Goal: Task Accomplishment & Management: Use online tool/utility

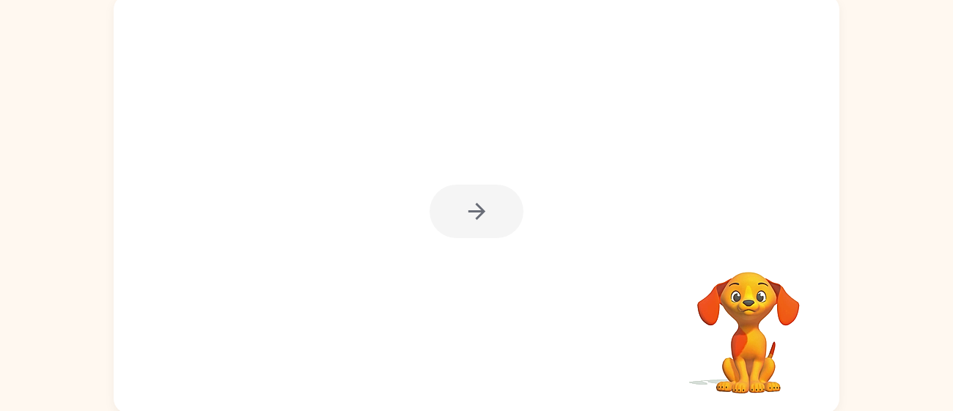
scroll to position [101, 0]
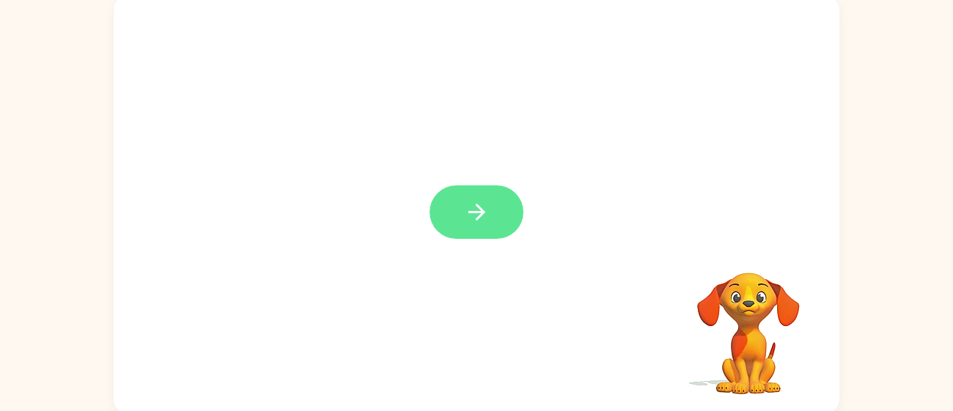
click at [471, 216] on icon "button" at bounding box center [477, 212] width 26 height 26
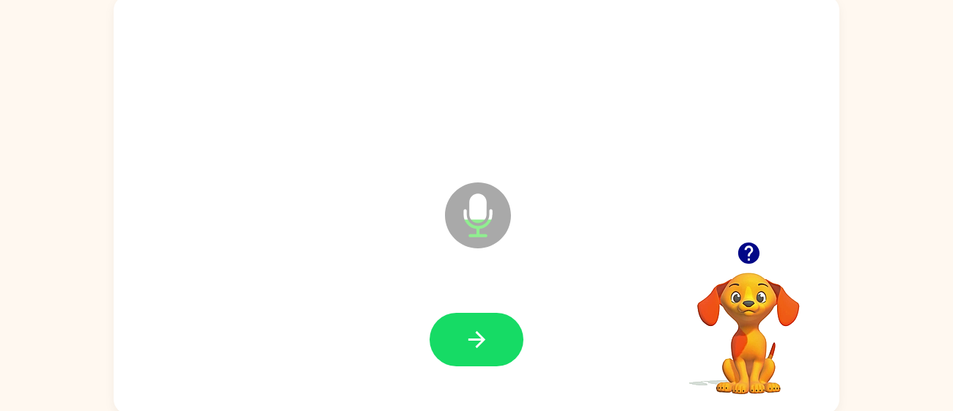
scroll to position [97, 0]
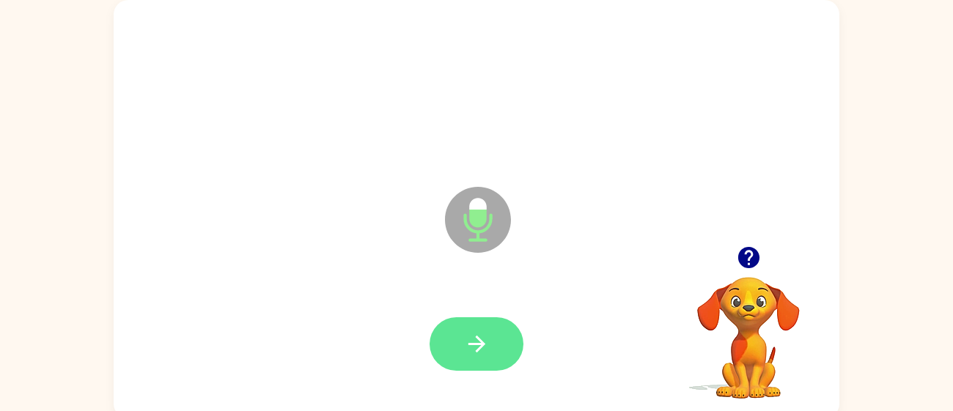
click at [498, 342] on button "button" at bounding box center [477, 344] width 94 height 54
click at [479, 346] on icon "button" at bounding box center [477, 344] width 26 height 26
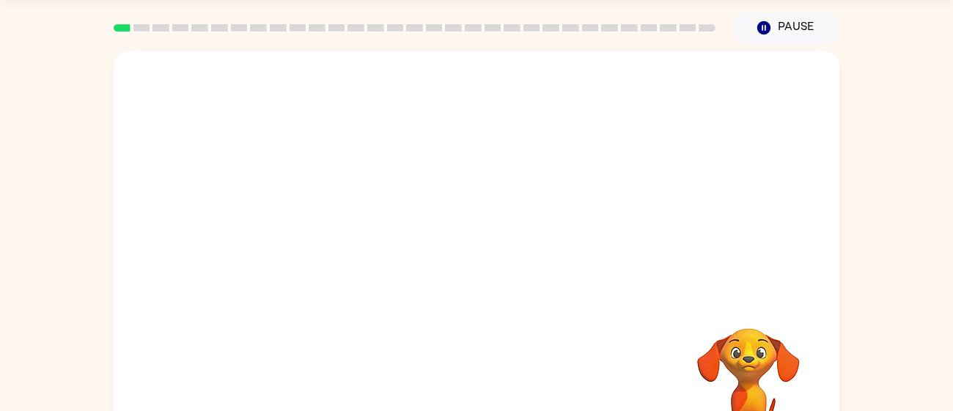
scroll to position [1, 0]
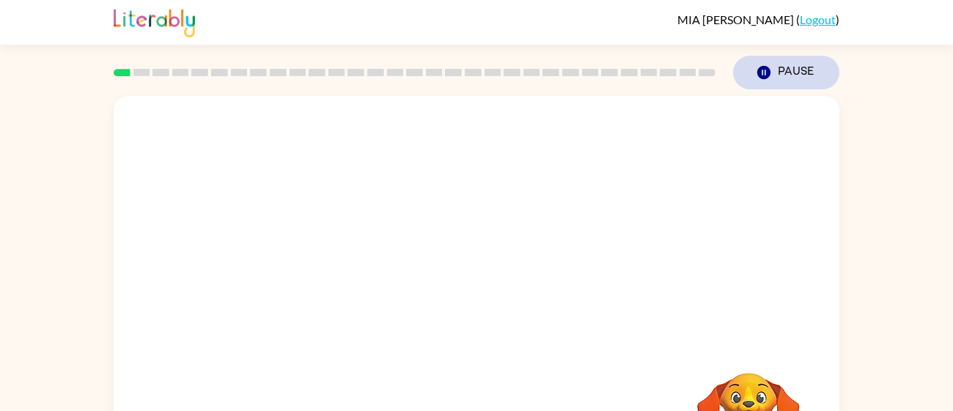
click at [783, 86] on button "Pause Pause" at bounding box center [786, 73] width 106 height 34
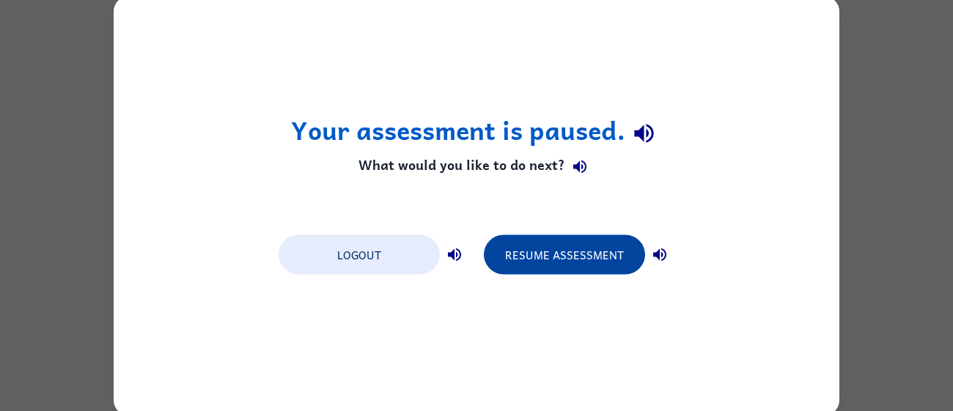
click at [567, 263] on button "Resume Assessment" at bounding box center [564, 255] width 161 height 40
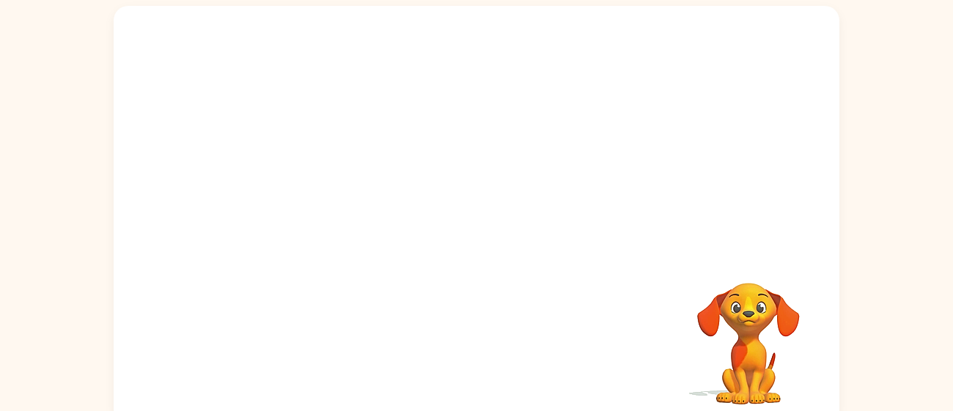
scroll to position [104, 0]
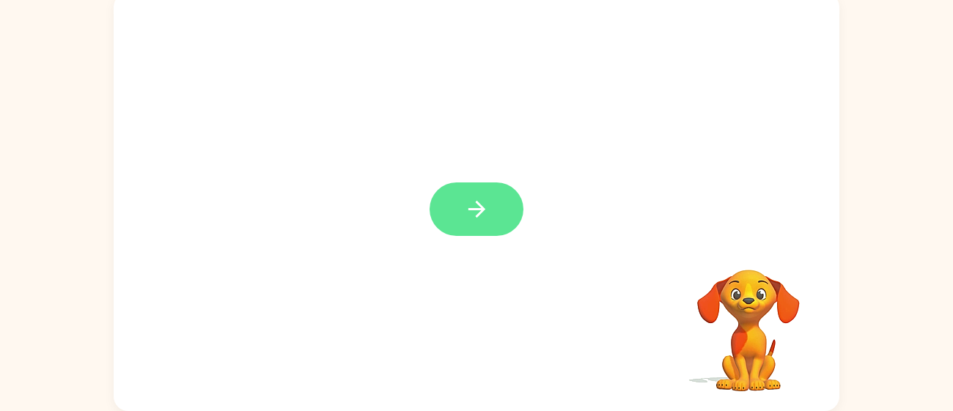
click at [483, 198] on icon "button" at bounding box center [477, 209] width 26 height 26
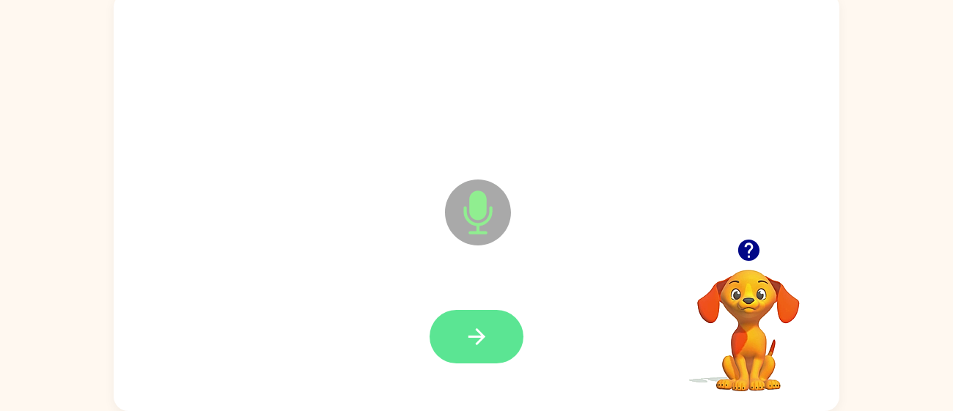
click at [464, 335] on icon "button" at bounding box center [477, 337] width 26 height 26
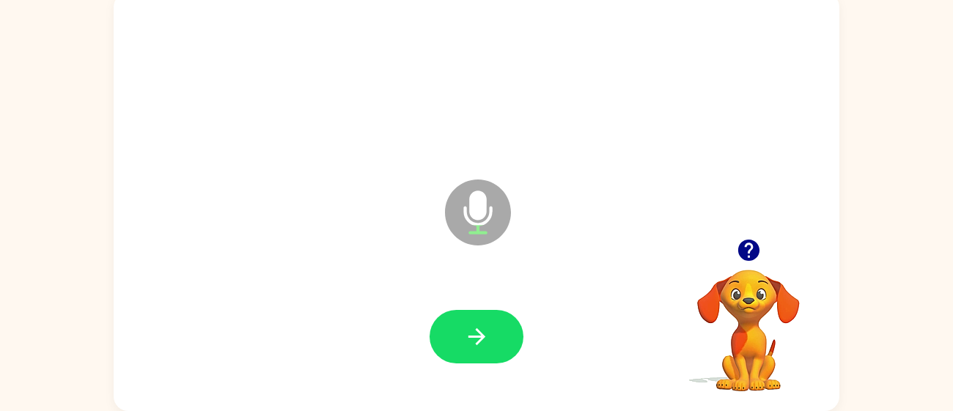
scroll to position [103, 0]
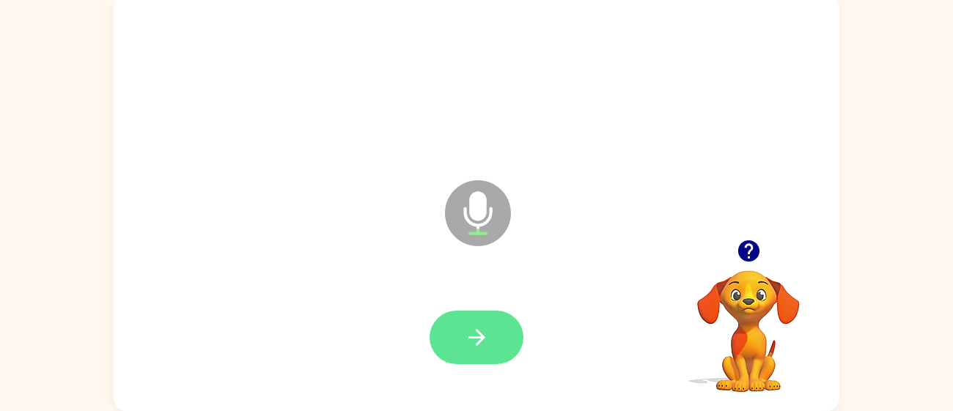
click at [455, 322] on button "button" at bounding box center [477, 338] width 94 height 54
click at [452, 336] on button "button" at bounding box center [477, 338] width 94 height 54
click at [444, 347] on button "button" at bounding box center [477, 338] width 94 height 54
click at [474, 350] on button "button" at bounding box center [477, 338] width 94 height 54
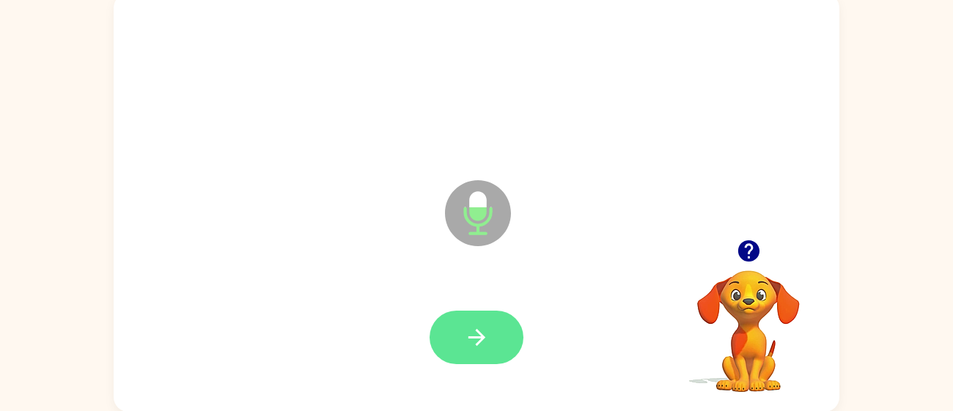
click at [451, 346] on button "button" at bounding box center [477, 338] width 94 height 54
click at [452, 353] on button "button" at bounding box center [477, 338] width 94 height 54
click at [488, 322] on button "button" at bounding box center [477, 338] width 94 height 54
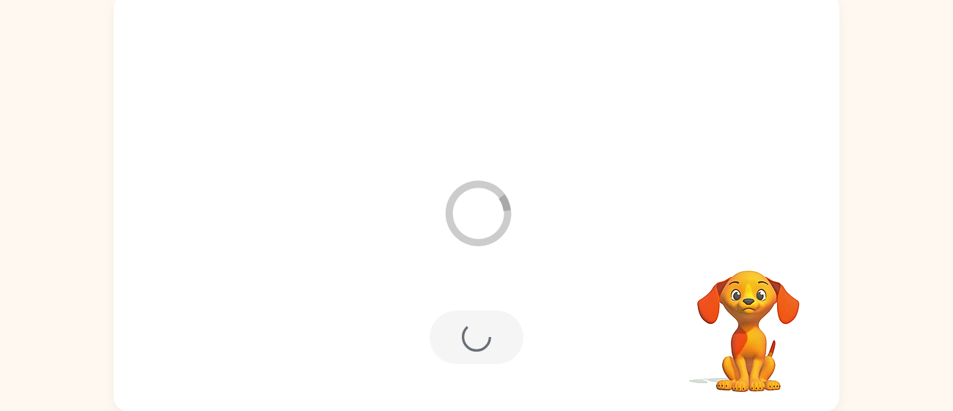
click at [468, 333] on div at bounding box center [477, 338] width 94 height 54
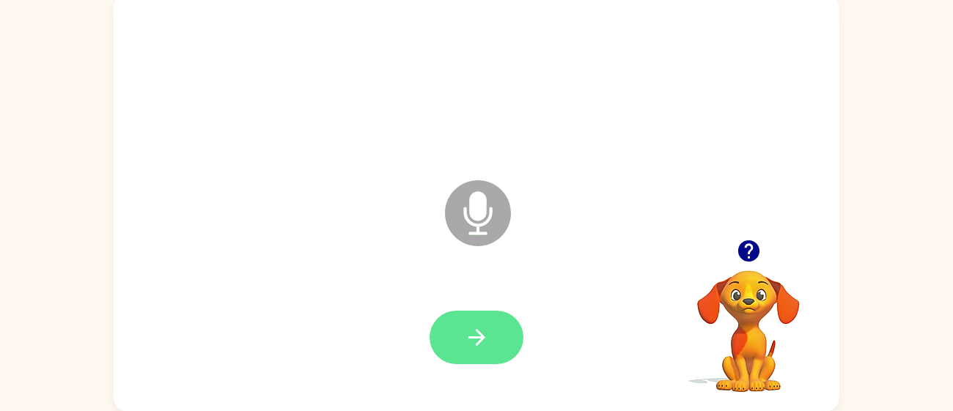
click at [488, 323] on button "button" at bounding box center [477, 338] width 94 height 54
click at [472, 344] on icon "button" at bounding box center [477, 338] width 26 height 26
click at [466, 339] on icon "button" at bounding box center [477, 338] width 26 height 26
click at [462, 354] on button "button" at bounding box center [477, 338] width 94 height 54
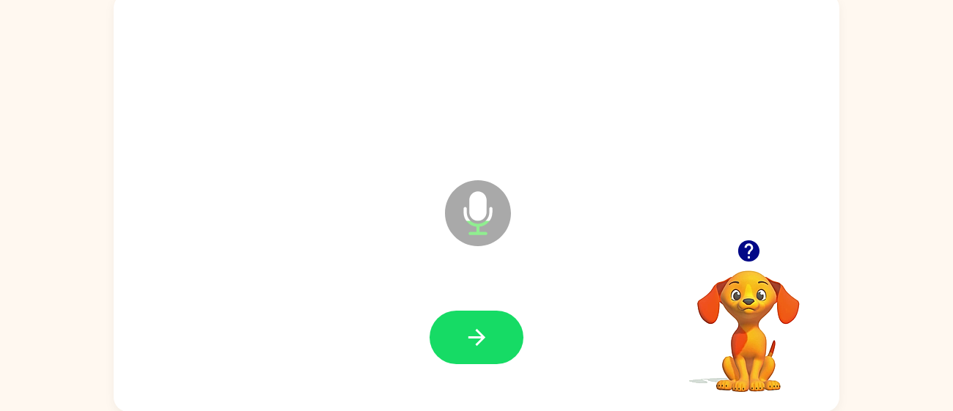
click at [469, 277] on icon "Microphone The Microphone is here when it is your turn to talk" at bounding box center [551, 232] width 220 height 110
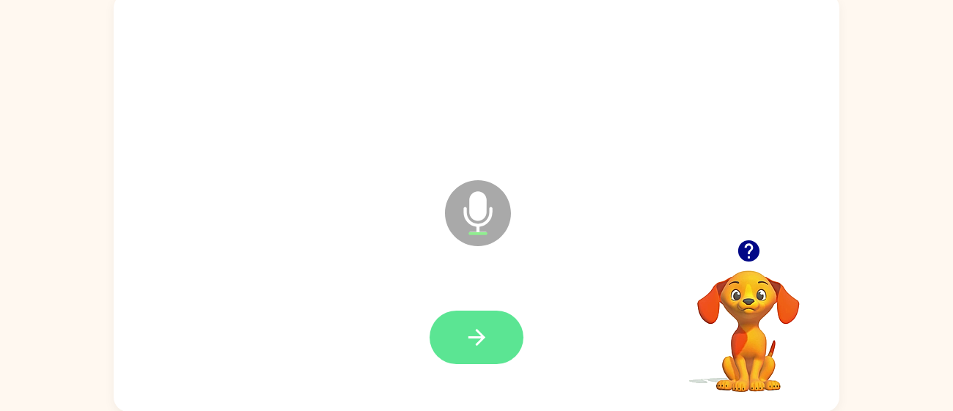
click at [468, 313] on button "button" at bounding box center [477, 338] width 94 height 54
click at [500, 332] on button "button" at bounding box center [477, 338] width 94 height 54
click at [464, 334] on icon "button" at bounding box center [477, 338] width 26 height 26
click at [449, 335] on button "button" at bounding box center [477, 338] width 94 height 54
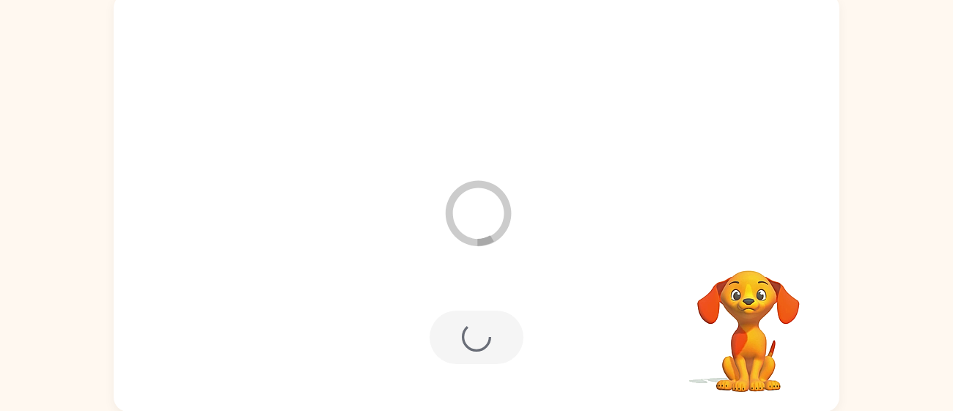
click at [492, 358] on div at bounding box center [477, 338] width 94 height 54
click at [476, 336] on div at bounding box center [477, 338] width 94 height 54
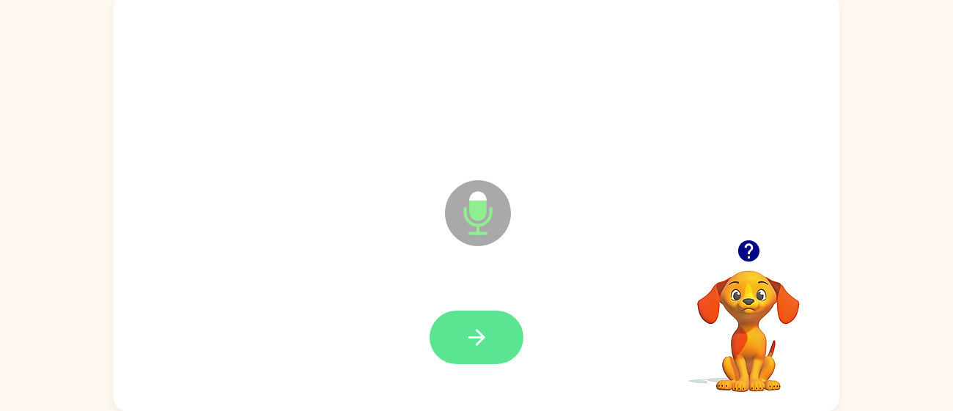
click at [476, 332] on icon "button" at bounding box center [477, 338] width 26 height 26
click at [470, 332] on icon "button" at bounding box center [477, 338] width 26 height 26
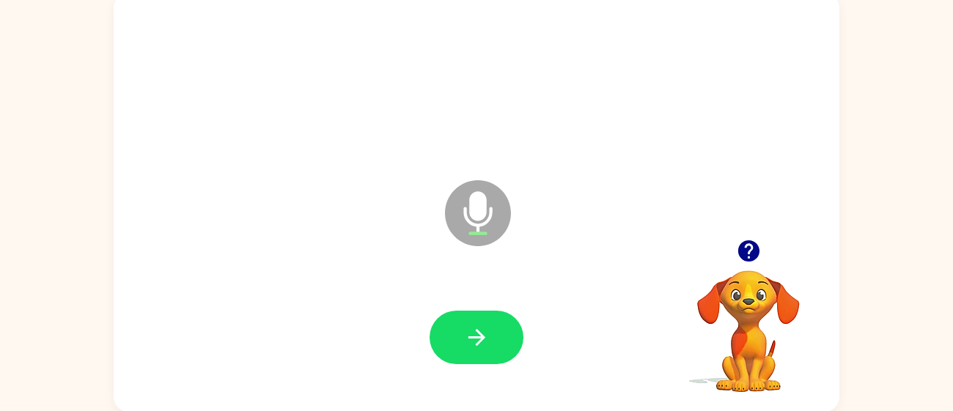
click at [482, 374] on div at bounding box center [476, 338] width 696 height 120
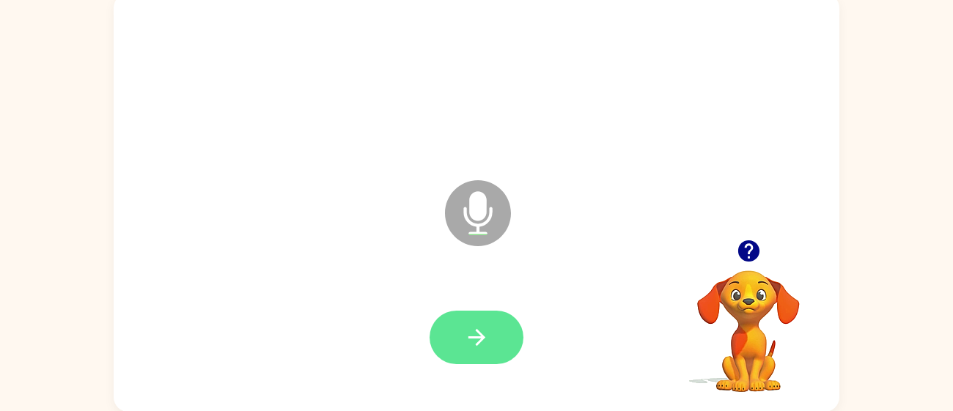
click at [486, 333] on icon "button" at bounding box center [477, 338] width 26 height 26
click at [490, 336] on button "button" at bounding box center [477, 338] width 94 height 54
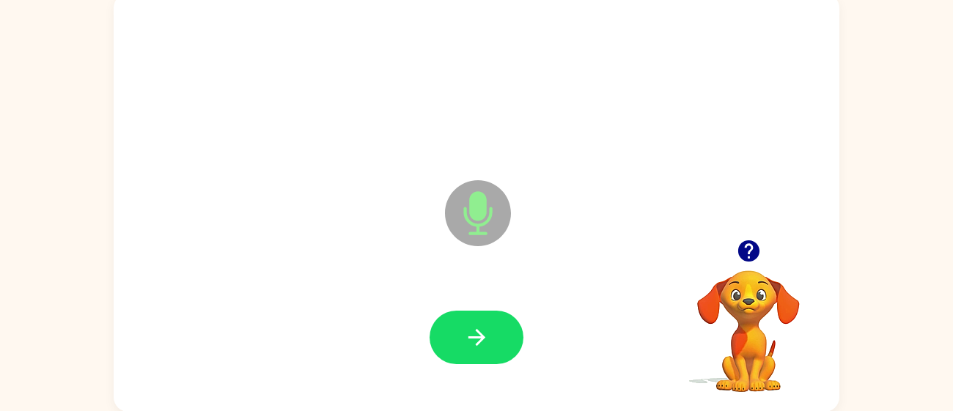
click at [430, 355] on div at bounding box center [477, 338] width 94 height 54
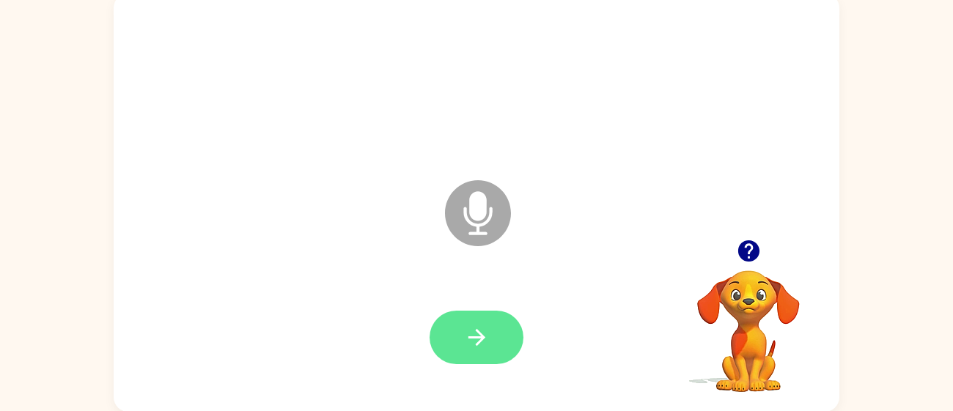
click at [485, 345] on icon "button" at bounding box center [477, 338] width 26 height 26
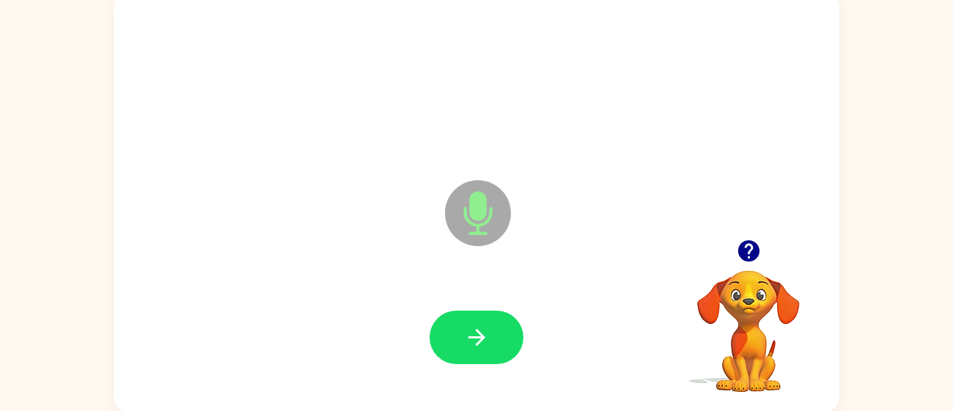
scroll to position [104, 0]
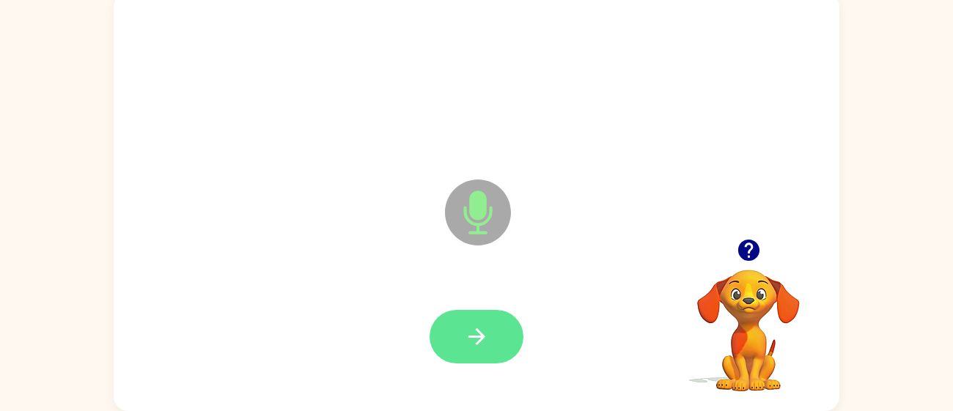
click at [479, 349] on icon "button" at bounding box center [477, 337] width 26 height 26
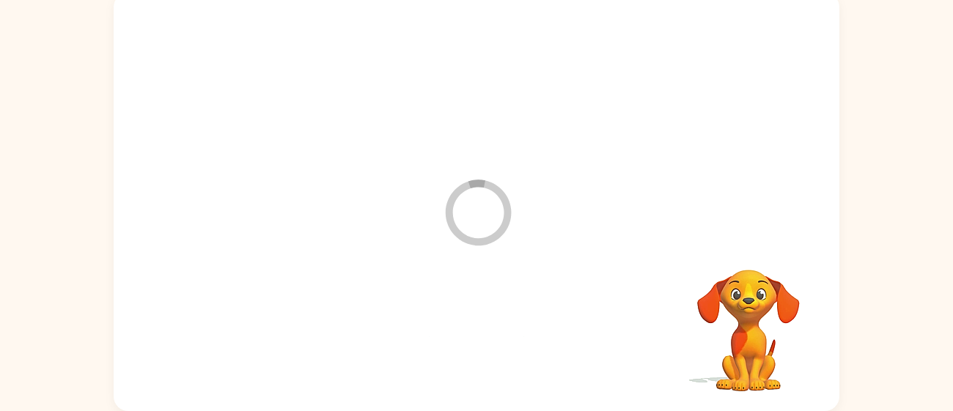
click at [471, 340] on div at bounding box center [476, 337] width 696 height 120
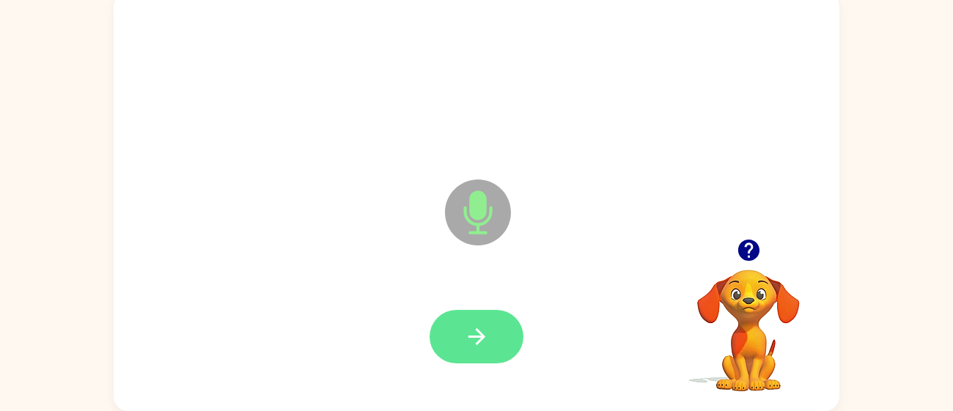
click at [493, 358] on button "button" at bounding box center [477, 337] width 94 height 54
click at [458, 335] on button "button" at bounding box center [477, 337] width 94 height 54
click at [448, 346] on button "button" at bounding box center [477, 337] width 94 height 54
click at [471, 340] on icon "button" at bounding box center [477, 337] width 26 height 26
click at [464, 334] on icon "button" at bounding box center [477, 337] width 26 height 26
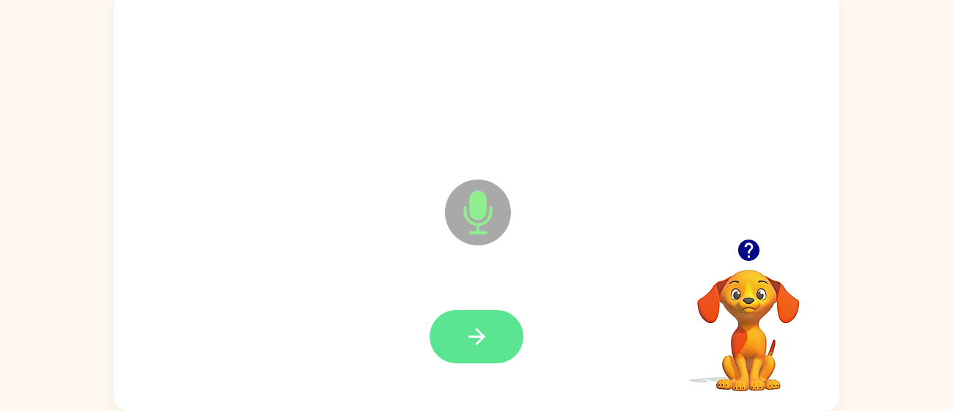
click at [464, 331] on icon "button" at bounding box center [477, 337] width 26 height 26
click at [485, 347] on icon "button" at bounding box center [477, 337] width 26 height 26
click at [468, 341] on icon "button" at bounding box center [477, 337] width 26 height 26
click at [457, 328] on button "button" at bounding box center [477, 337] width 94 height 54
click at [500, 319] on button "button" at bounding box center [477, 337] width 94 height 54
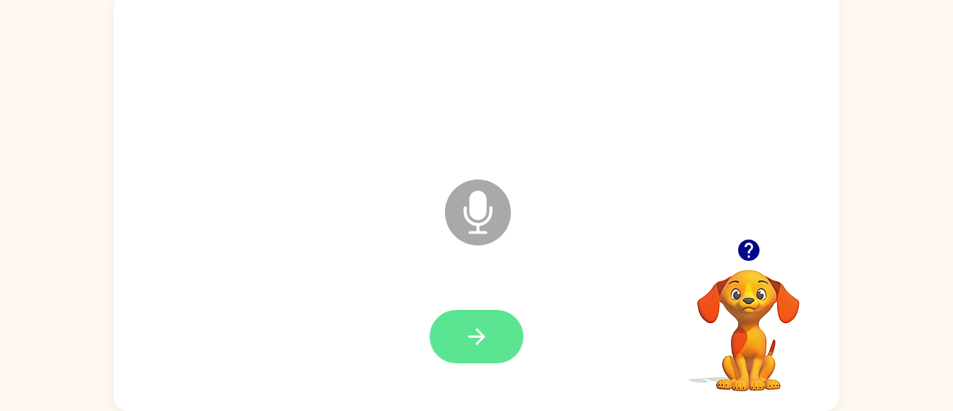
click at [474, 342] on icon "button" at bounding box center [477, 337] width 26 height 26
click at [480, 342] on icon "button" at bounding box center [477, 337] width 26 height 26
click at [485, 350] on button "button" at bounding box center [477, 337] width 94 height 54
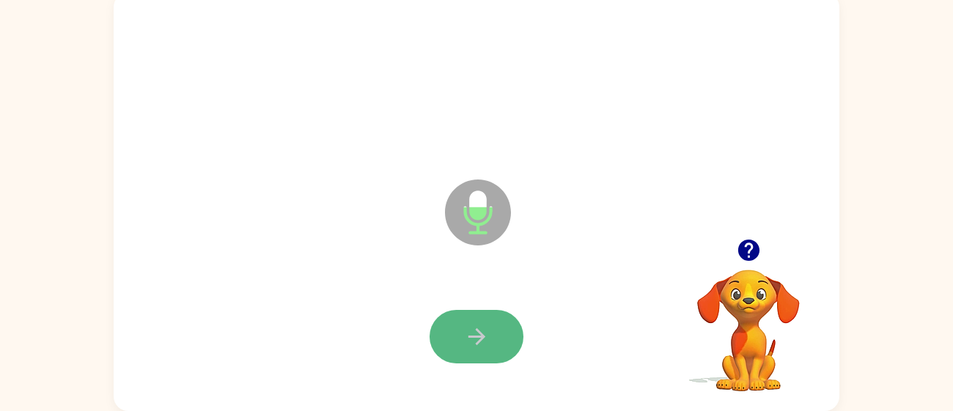
click at [436, 345] on button "button" at bounding box center [477, 337] width 94 height 54
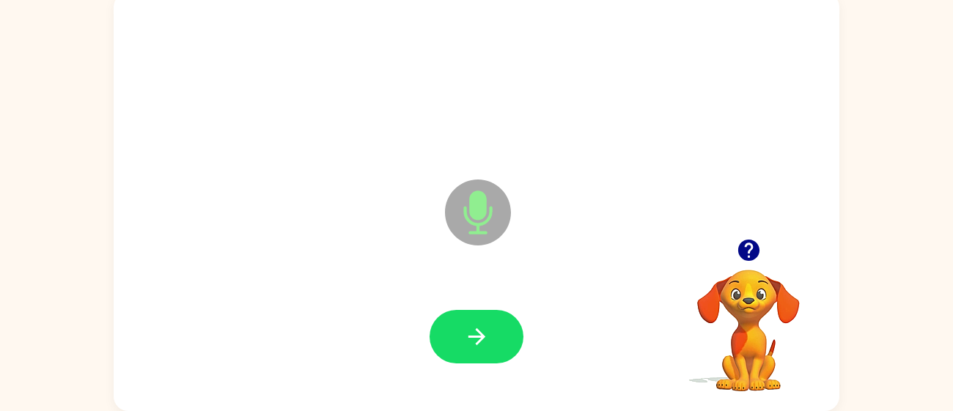
click at [436, 345] on button "button" at bounding box center [477, 337] width 94 height 54
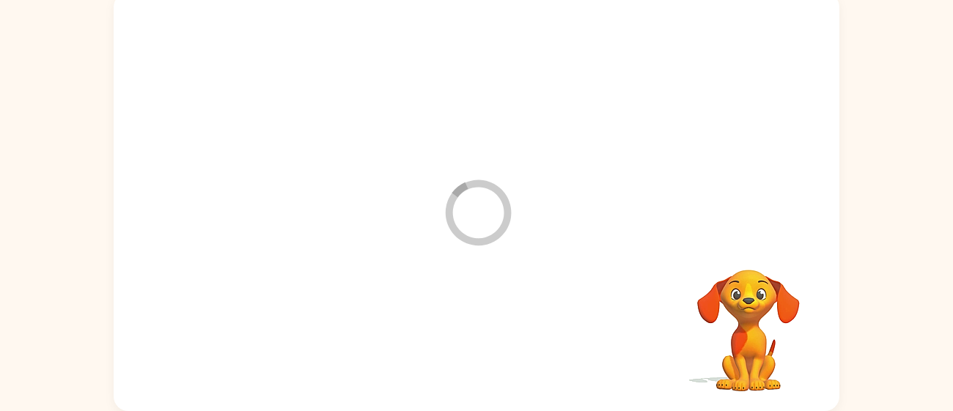
click at [436, 345] on div at bounding box center [476, 337] width 696 height 120
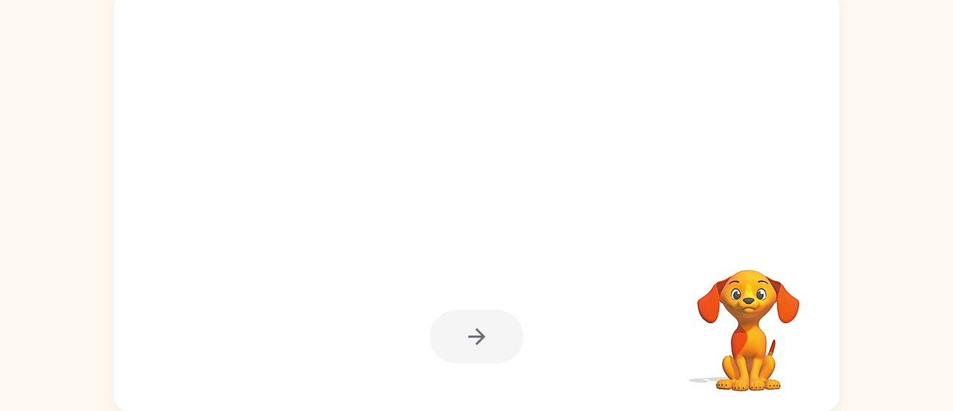
click at [437, 345] on div at bounding box center [477, 337] width 94 height 54
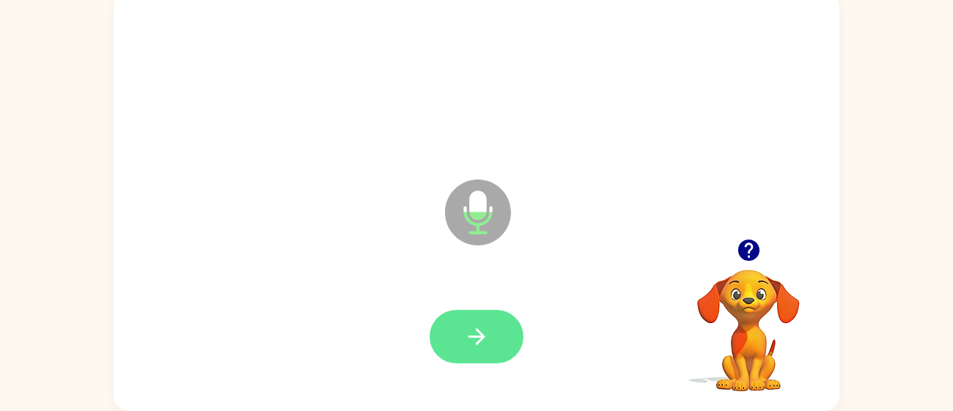
click at [450, 342] on button "button" at bounding box center [477, 337] width 94 height 54
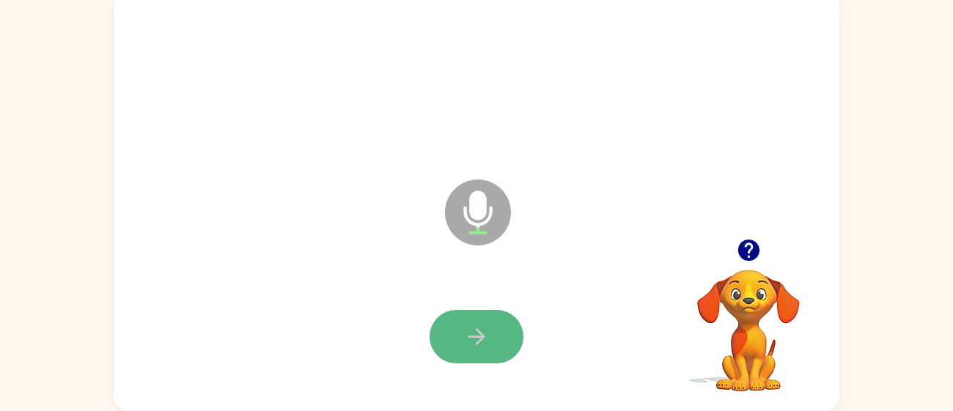
click at [457, 346] on button "button" at bounding box center [477, 337] width 94 height 54
click at [495, 313] on button "button" at bounding box center [477, 337] width 94 height 54
click at [497, 316] on button "button" at bounding box center [477, 337] width 94 height 54
click at [500, 318] on button "button" at bounding box center [477, 337] width 94 height 54
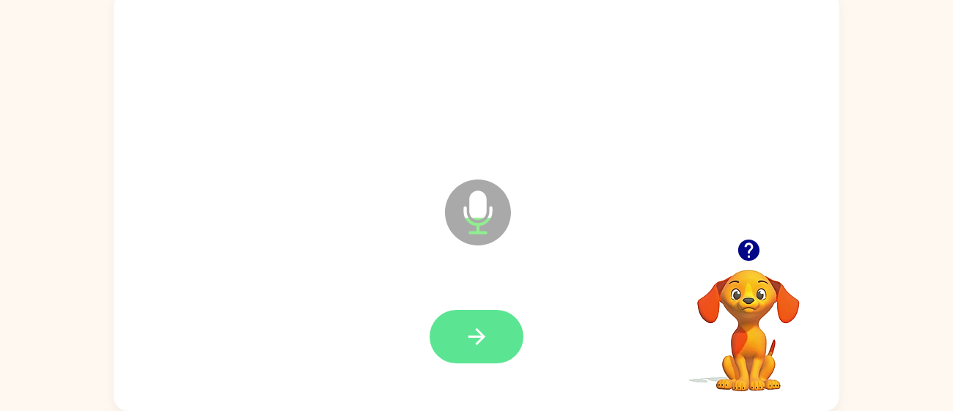
click at [484, 342] on icon "button" at bounding box center [477, 337] width 26 height 26
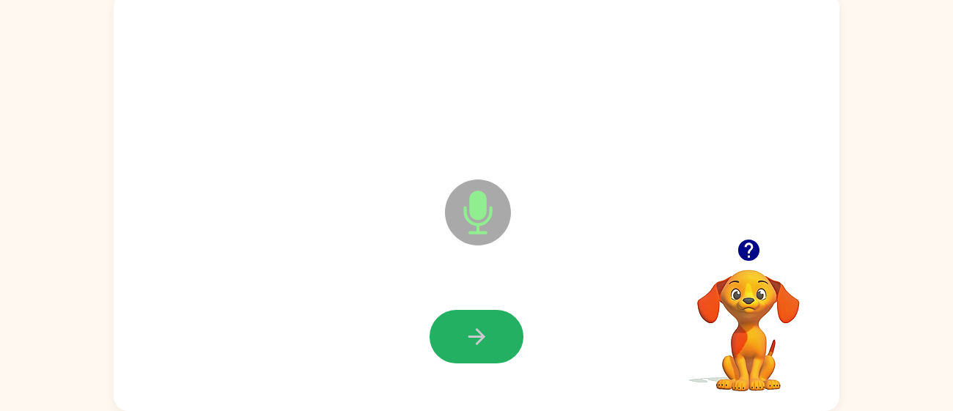
click at [500, 318] on button "button" at bounding box center [477, 337] width 94 height 54
click at [493, 309] on div at bounding box center [476, 337] width 696 height 120
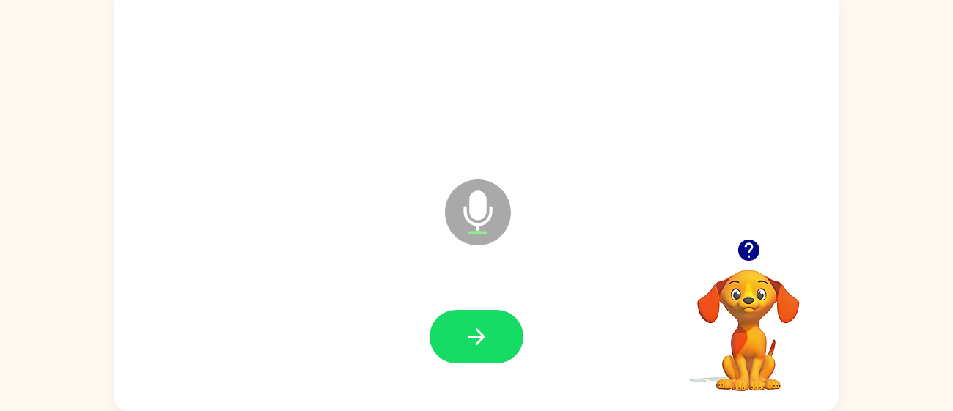
click at [493, 309] on div at bounding box center [476, 337] width 696 height 120
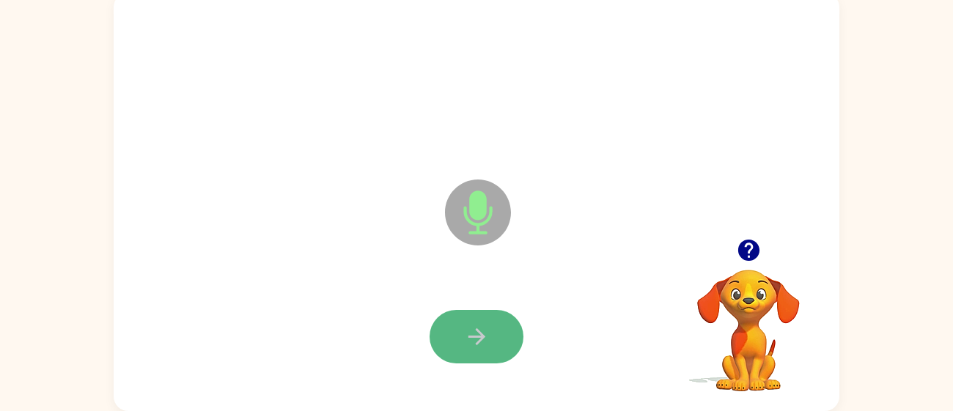
click at [462, 317] on button "button" at bounding box center [477, 337] width 94 height 54
click at [461, 309] on div at bounding box center [476, 337] width 696 height 120
click at [475, 331] on icon "button" at bounding box center [477, 337] width 26 height 26
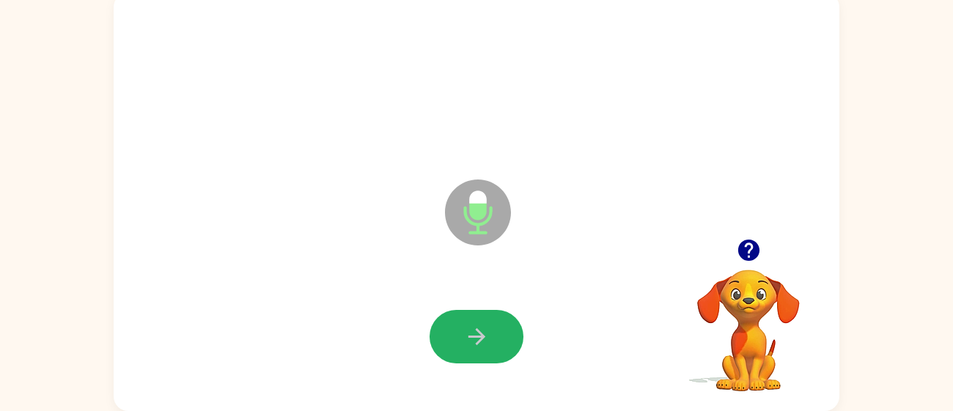
click at [475, 331] on icon "button" at bounding box center [477, 337] width 26 height 26
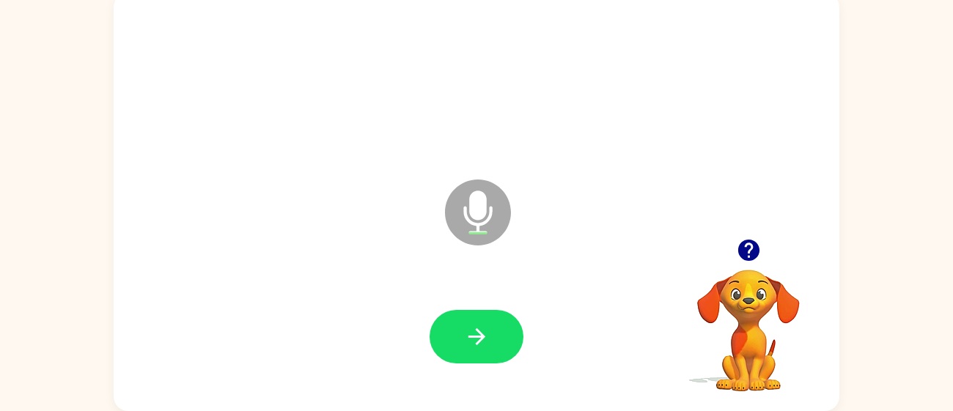
click at [745, 254] on icon "button" at bounding box center [748, 250] width 21 height 21
click at [534, 233] on icon "Microphone The Microphone is here when it is your turn to talk" at bounding box center [551, 231] width 220 height 110
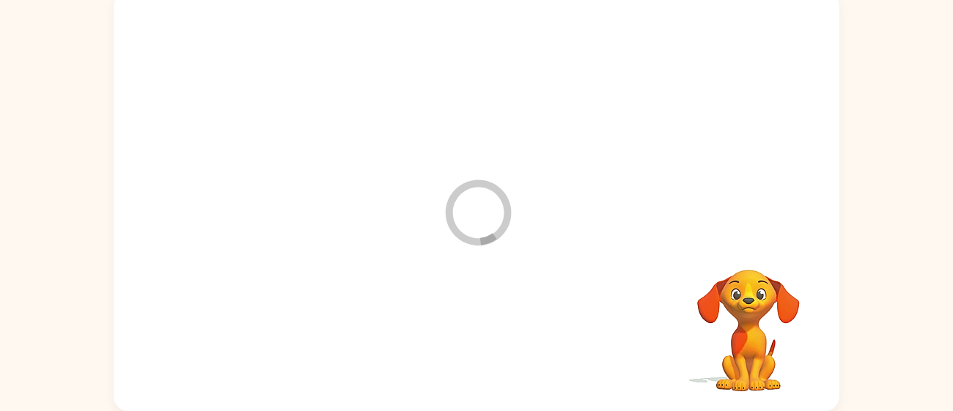
click at [479, 332] on div at bounding box center [476, 337] width 696 height 120
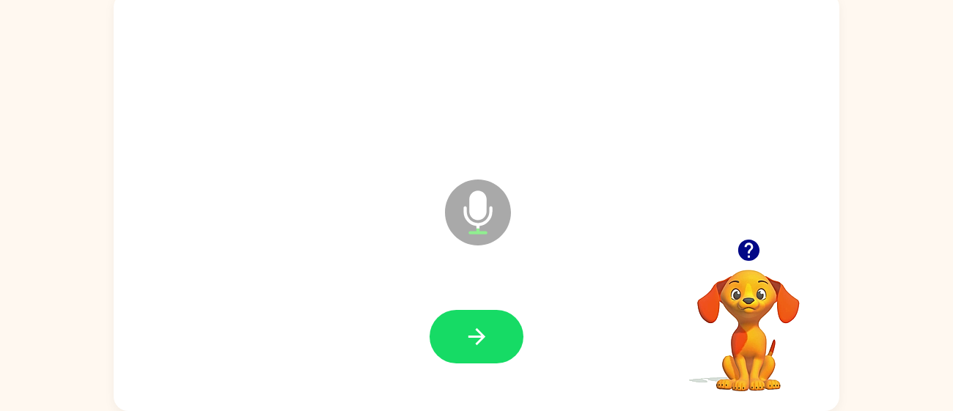
click at [748, 258] on icon "button" at bounding box center [748, 250] width 21 height 21
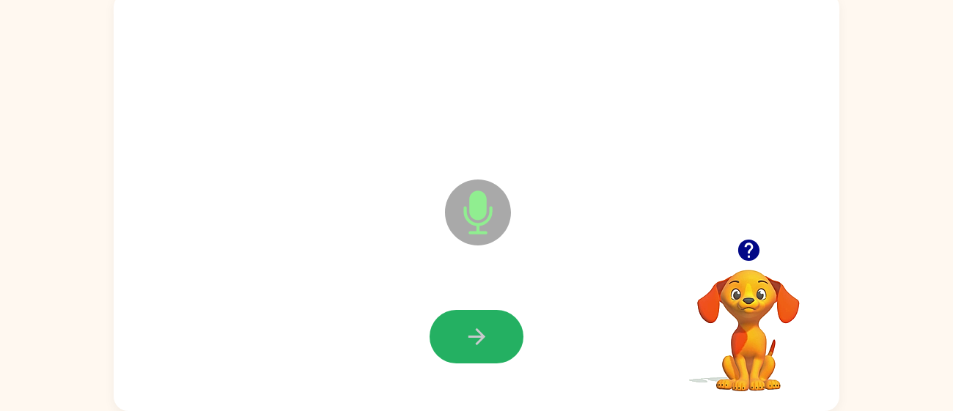
click at [479, 332] on icon "button" at bounding box center [476, 336] width 17 height 17
click at [480, 334] on icon "button" at bounding box center [476, 336] width 17 height 17
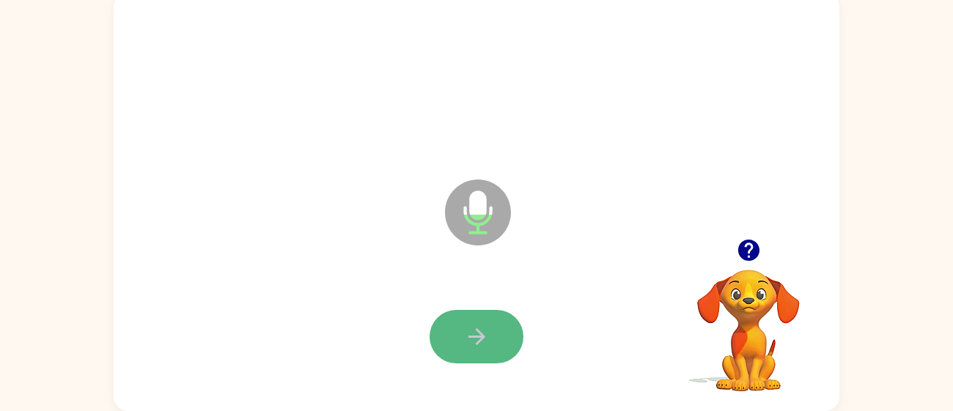
click at [479, 337] on icon "button" at bounding box center [476, 336] width 17 height 17
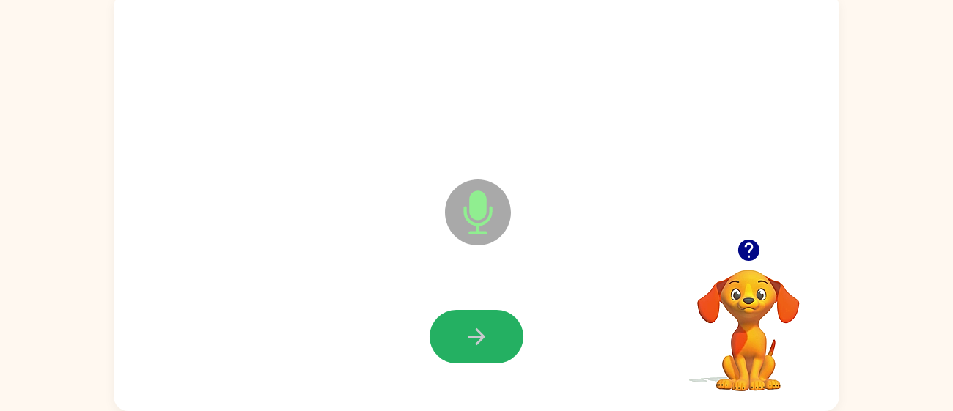
click at [479, 337] on icon "button" at bounding box center [476, 336] width 17 height 17
click at [488, 336] on icon "button" at bounding box center [477, 337] width 26 height 26
click at [493, 345] on button "button" at bounding box center [477, 337] width 94 height 54
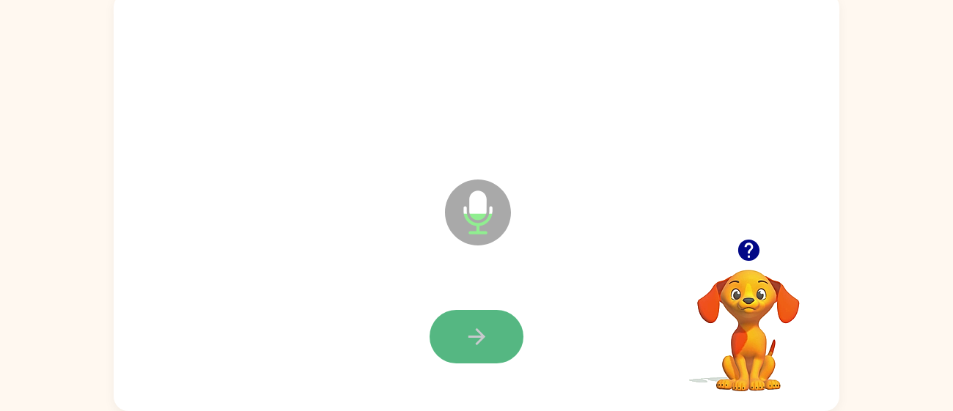
click at [493, 345] on button "button" at bounding box center [477, 337] width 94 height 54
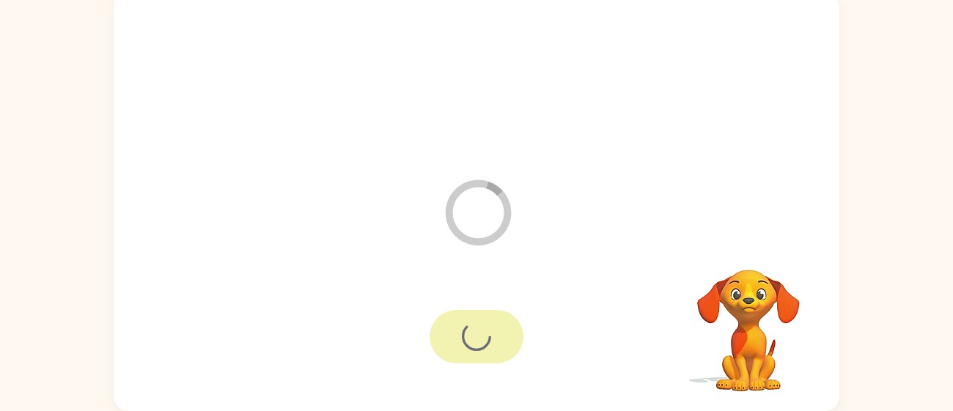
scroll to position [78, 0]
